Goal: Information Seeking & Learning: Learn about a topic

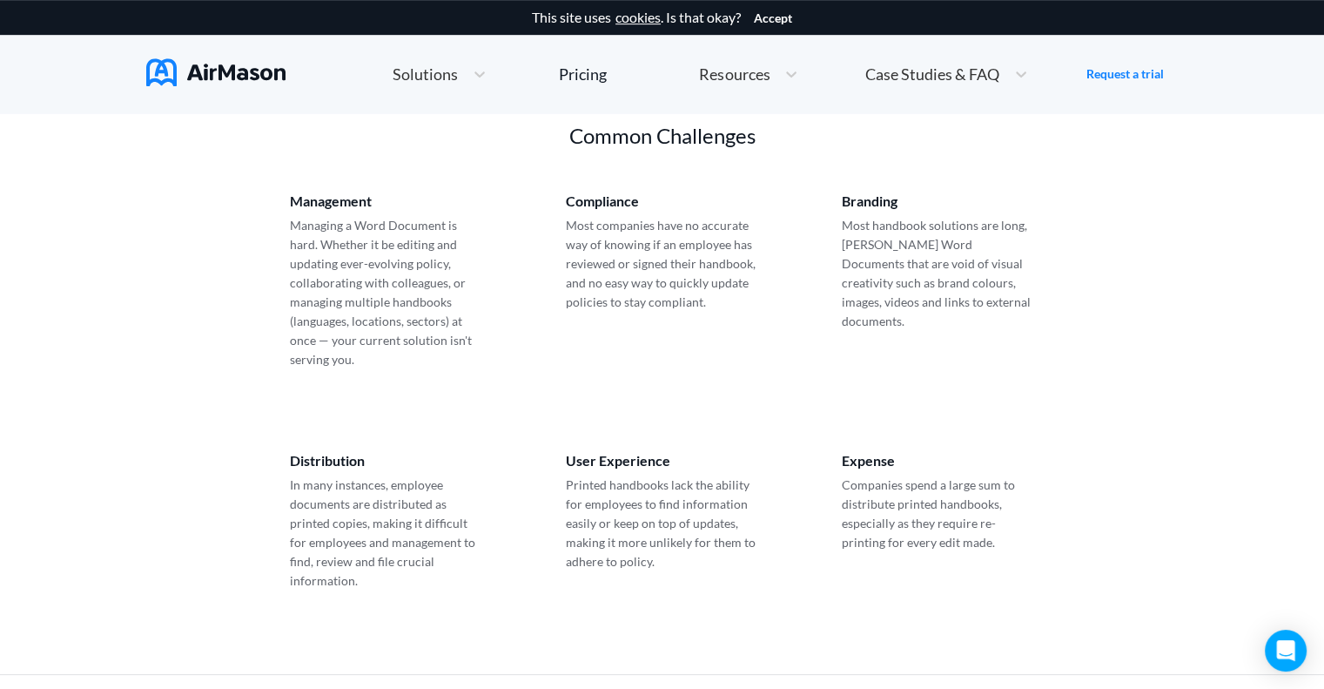
scroll to position [958, 0]
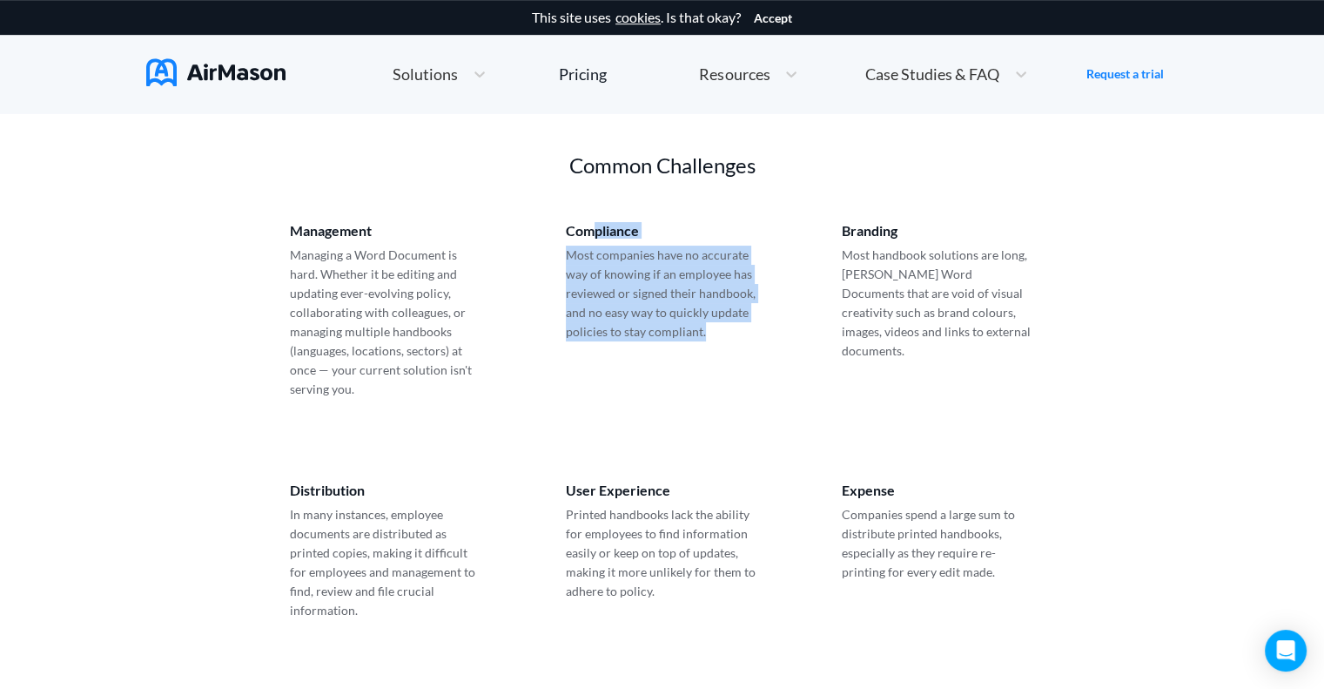
drag, startPoint x: 594, startPoint y: 229, endPoint x: 710, endPoint y: 333, distance: 156.6
click at [710, 333] on div "Compliance Most companies have no accurate way of knowing if an employee has re…" at bounding box center [662, 311] width 193 height 176
click at [726, 359] on div "Compliance Most companies have no accurate way of knowing if an employee has re…" at bounding box center [662, 311] width 193 height 176
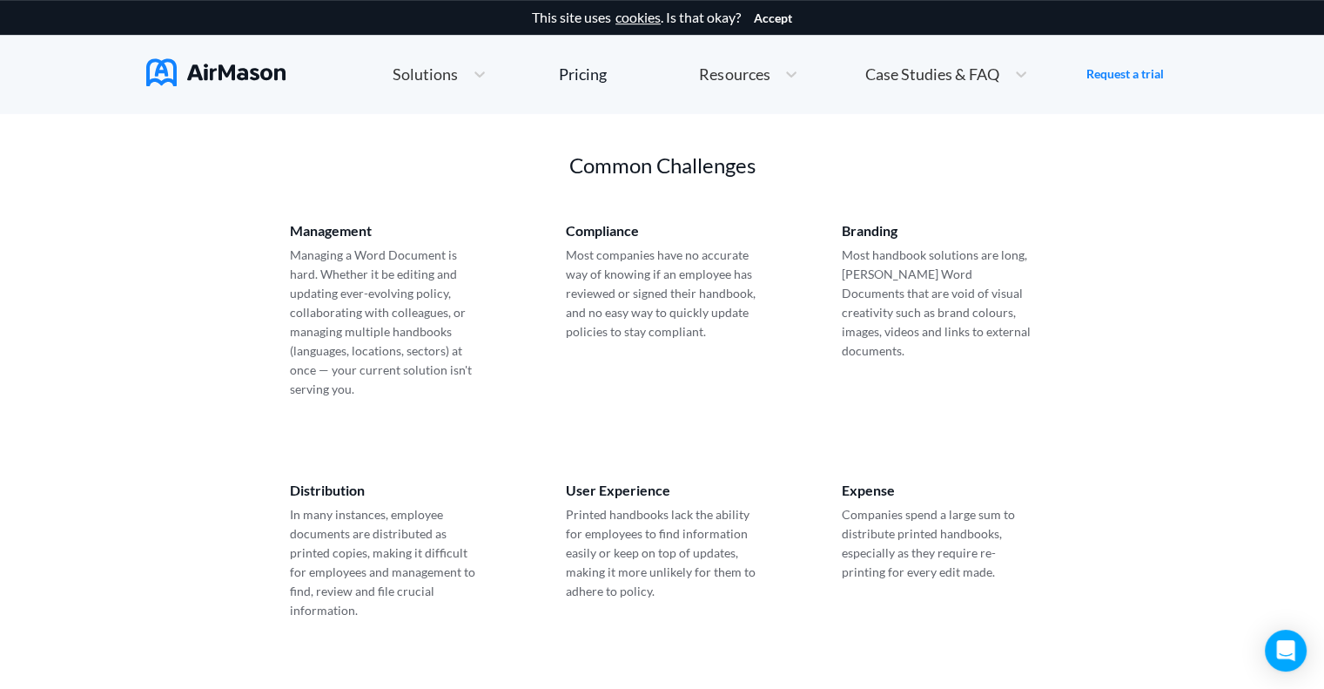
click at [718, 332] on p "Most companies have no accurate way of knowing if an employee has reviewed or s…" at bounding box center [662, 294] width 193 height 96
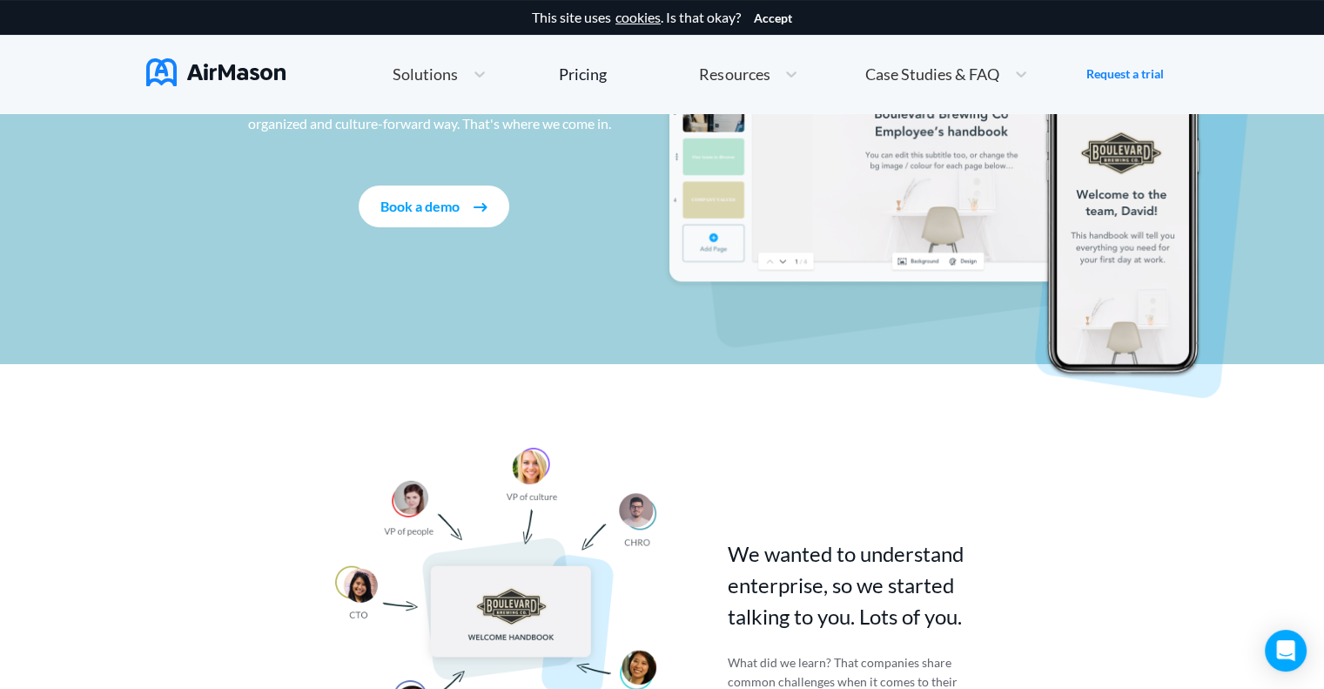
click at [891, 81] on span "Case Studies & FAQ" at bounding box center [932, 74] width 134 height 16
click at [896, 62] on div "Case Studies & FAQ" at bounding box center [947, 74] width 180 height 37
click at [896, 71] on span "Case Studies & FAQ" at bounding box center [932, 74] width 134 height 16
drag, startPoint x: 752, startPoint y: 51, endPoint x: 734, endPoint y: 100, distance: 52.1
click at [748, 68] on div "Home Employee Handbook Builder Automated Policy Updates Solutions Pricing About…" at bounding box center [749, 74] width 858 height 48
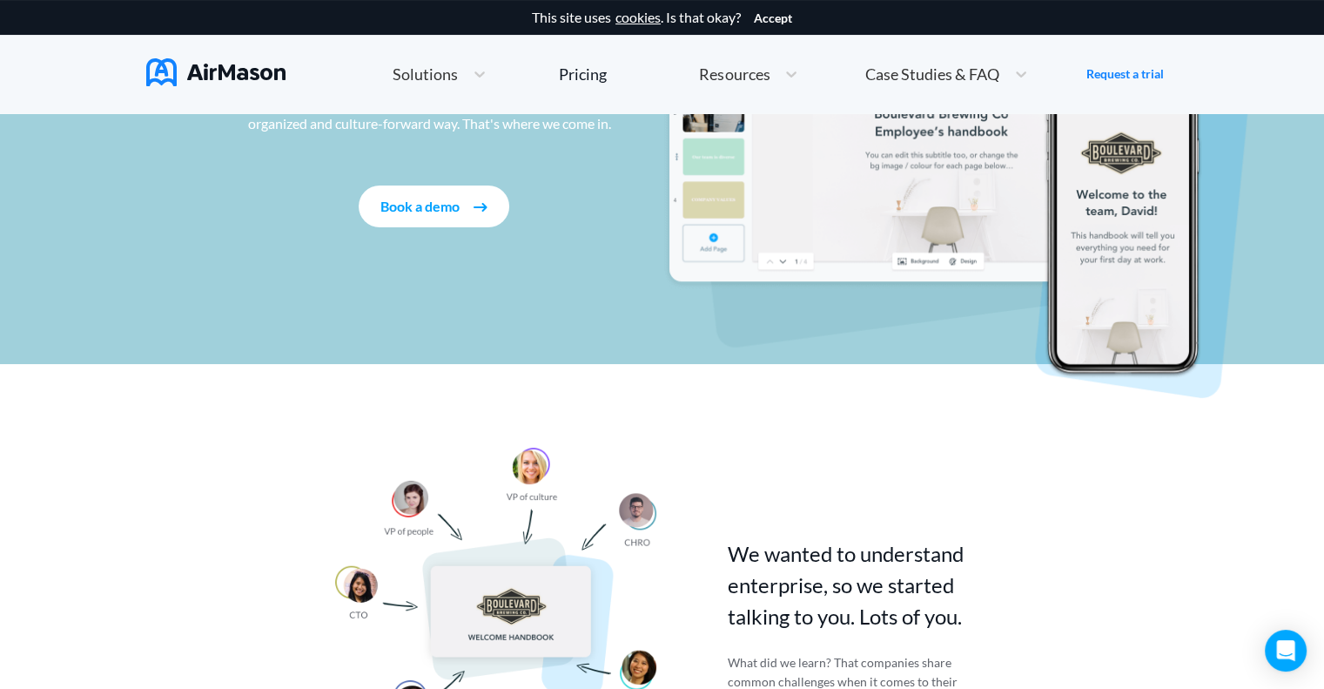
scroll to position [0, 0]
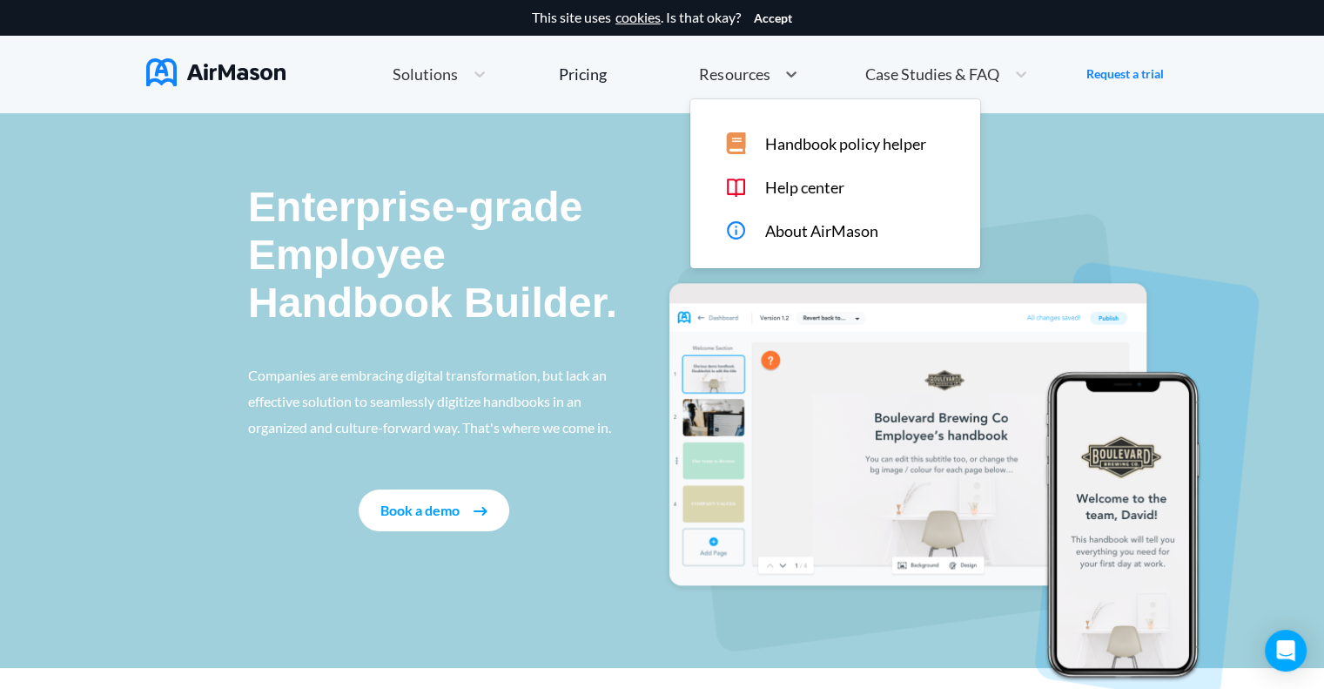
click at [733, 72] on span "Resources" at bounding box center [734, 74] width 71 height 16
click at [573, 76] on div "Pricing" at bounding box center [583, 74] width 48 height 16
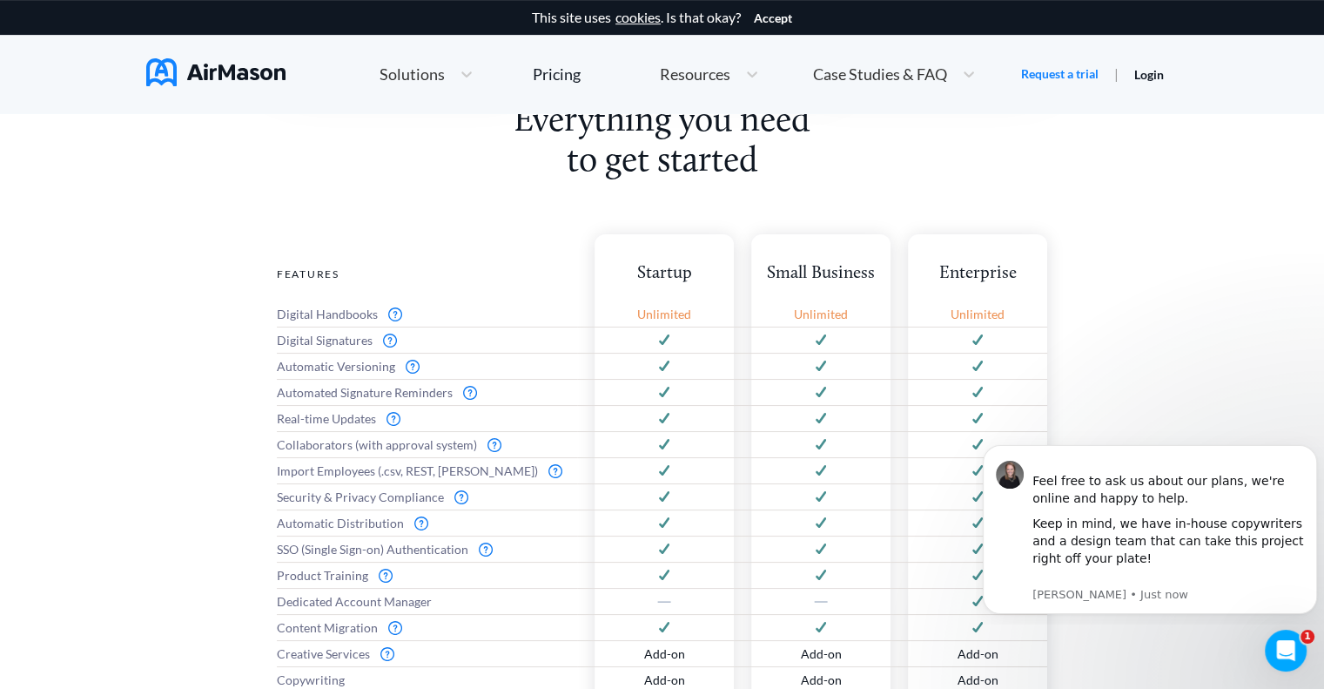
scroll to position [784, 0]
